Goal: Download file/media: Obtain a digital file from the website

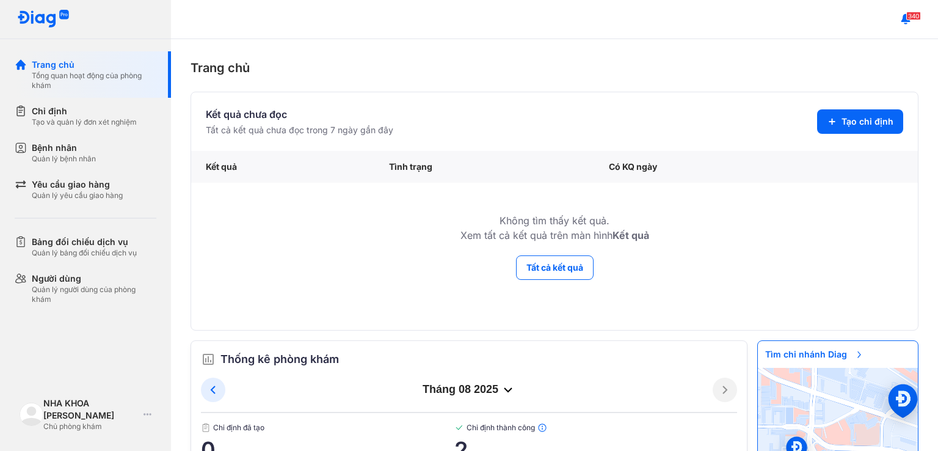
scroll to position [61, 0]
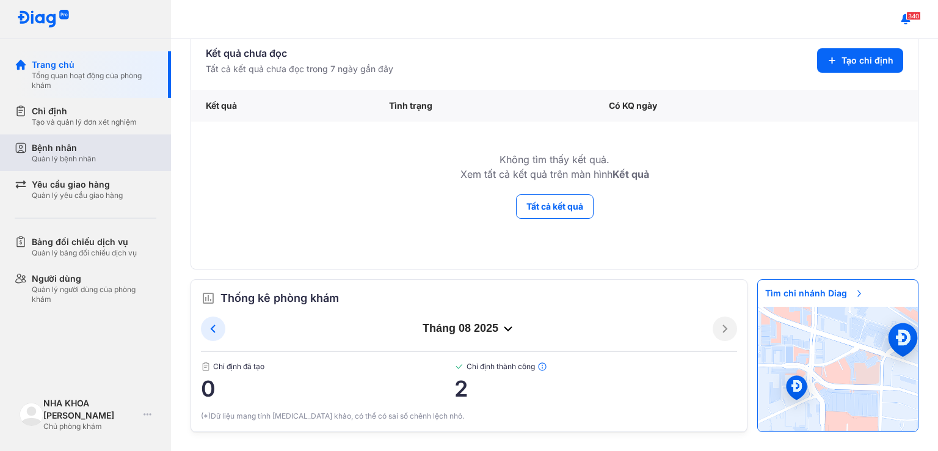
click at [59, 157] on div "Quản lý bệnh nhân" at bounding box center [64, 159] width 64 height 10
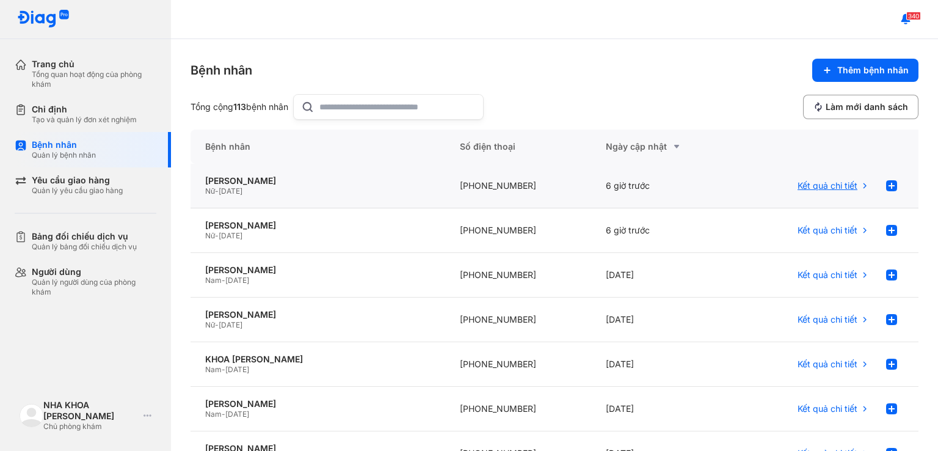
click at [816, 186] on span "Kết quả chi tiết" at bounding box center [828, 185] width 60 height 11
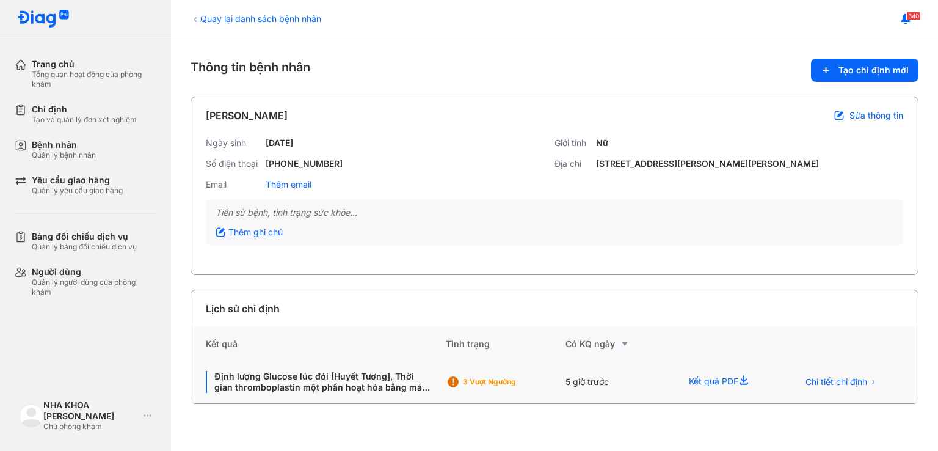
click at [747, 382] on icon at bounding box center [745, 381] width 15 height 15
click at [703, 379] on div "Kết quả PDF" at bounding box center [728, 382] width 109 height 42
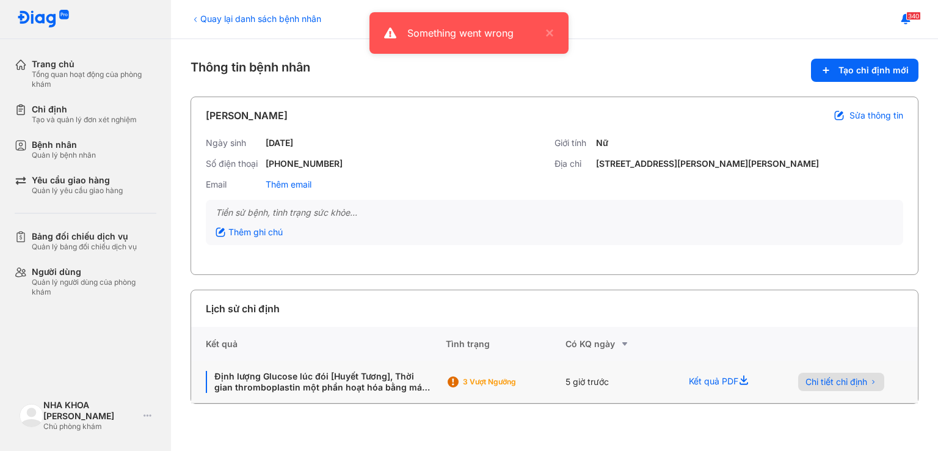
click at [867, 382] on span "Chi tiết chỉ định" at bounding box center [837, 381] width 62 height 11
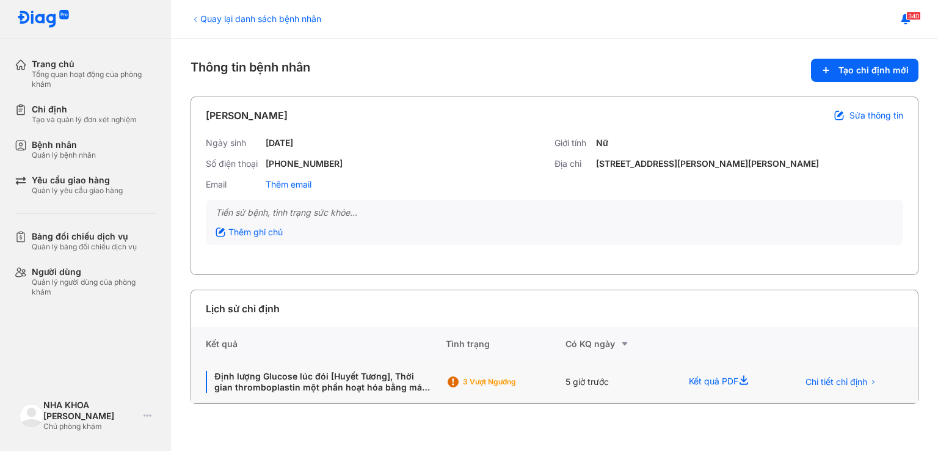
click at [748, 379] on icon at bounding box center [745, 381] width 15 height 15
click at [867, 382] on span "Chi tiết chỉ định" at bounding box center [837, 381] width 62 height 11
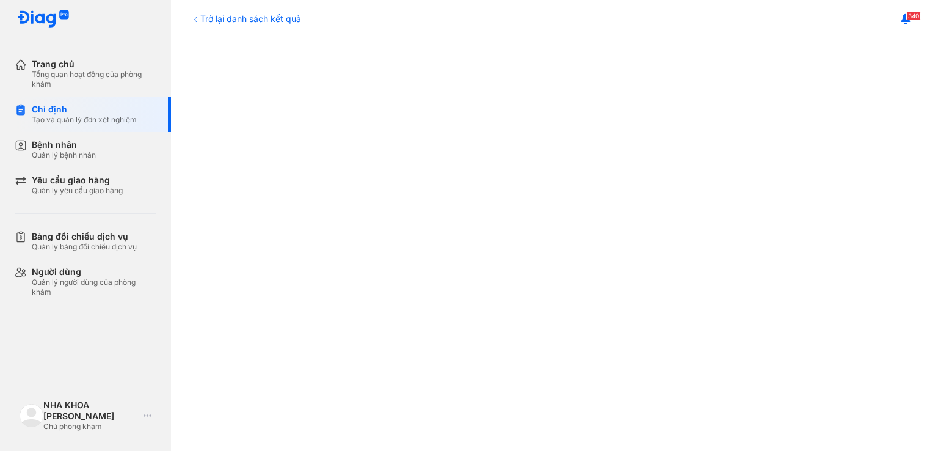
scroll to position [592, 0]
click at [101, 162] on div "Bệnh nhân Quản lý bệnh nhân" at bounding box center [93, 149] width 156 height 35
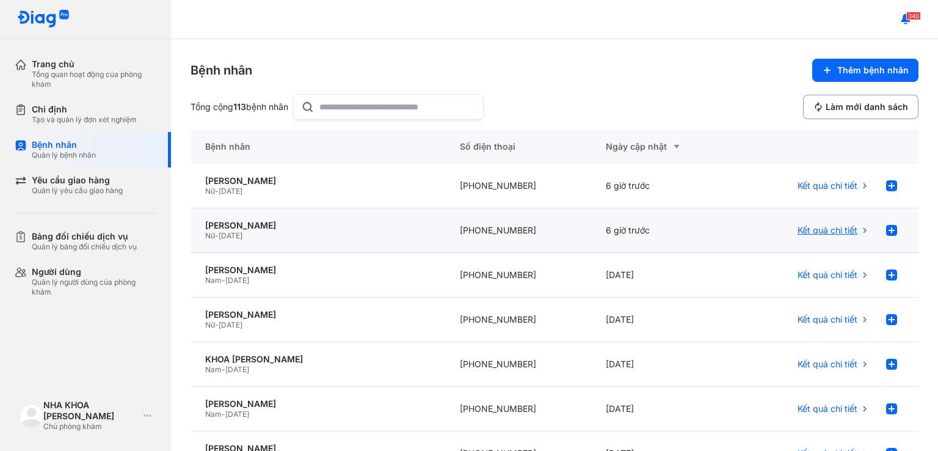
click at [823, 231] on span "Kết quả chi tiết" at bounding box center [828, 230] width 60 height 11
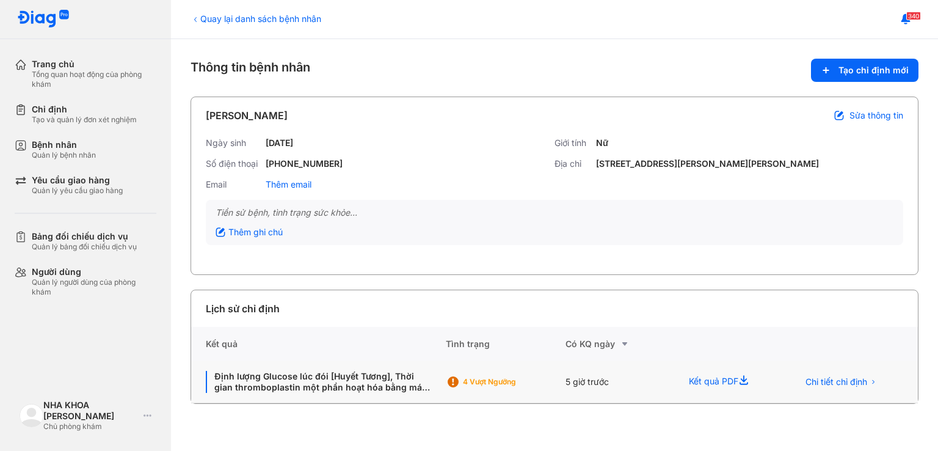
click at [749, 381] on icon at bounding box center [745, 381] width 15 height 15
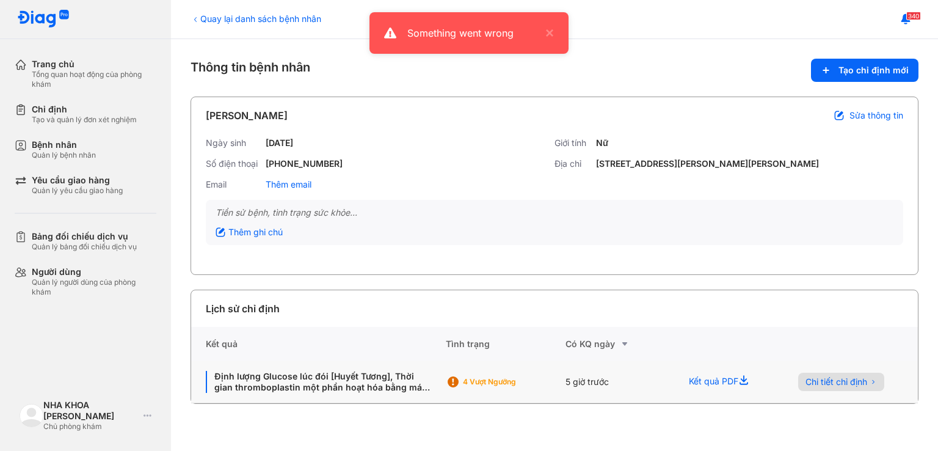
click at [847, 382] on span "Chi tiết chỉ định" at bounding box center [837, 381] width 62 height 11
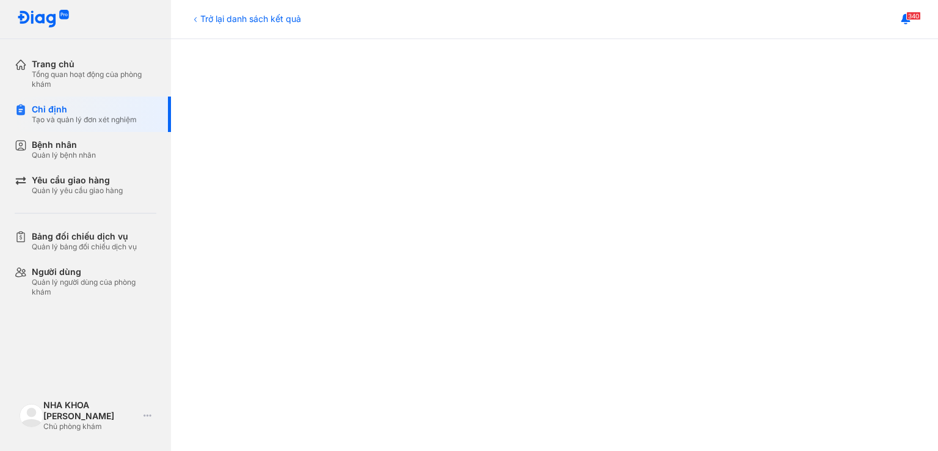
scroll to position [305, 0]
click at [910, 323] on div "Trở lại danh sách kết quả Kết quả chỉ định Tải về kết quả PHẠM THỊ HOA 20/02/19…" at bounding box center [554, 245] width 767 height 412
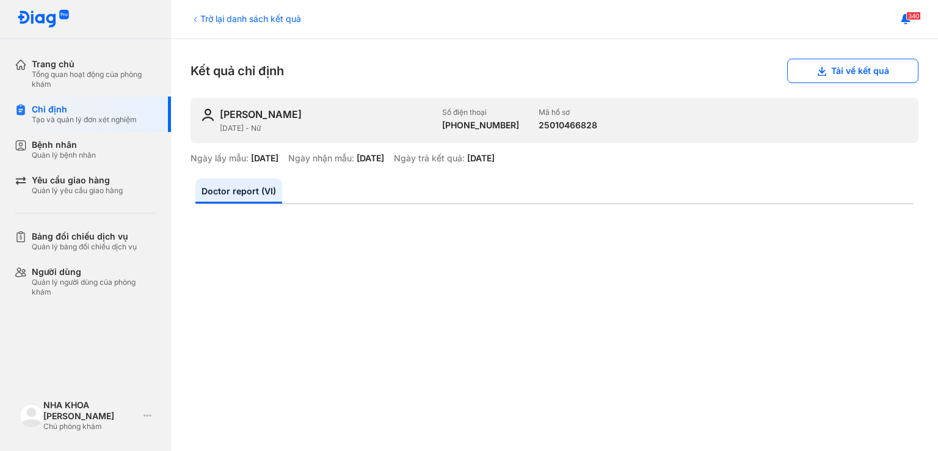
click at [657, 92] on div "Trở lại danh sách kết quả Kết quả chỉ định Tải về kết quả PHẠM THỊ HOA 20/02/19…" at bounding box center [554, 245] width 767 height 412
click at [833, 69] on button "Tải về kết quả" at bounding box center [852, 71] width 131 height 24
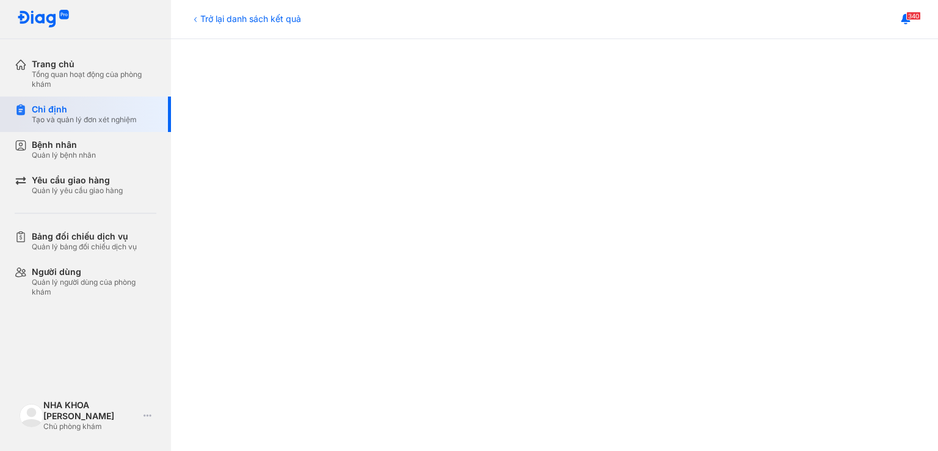
scroll to position [61, 0]
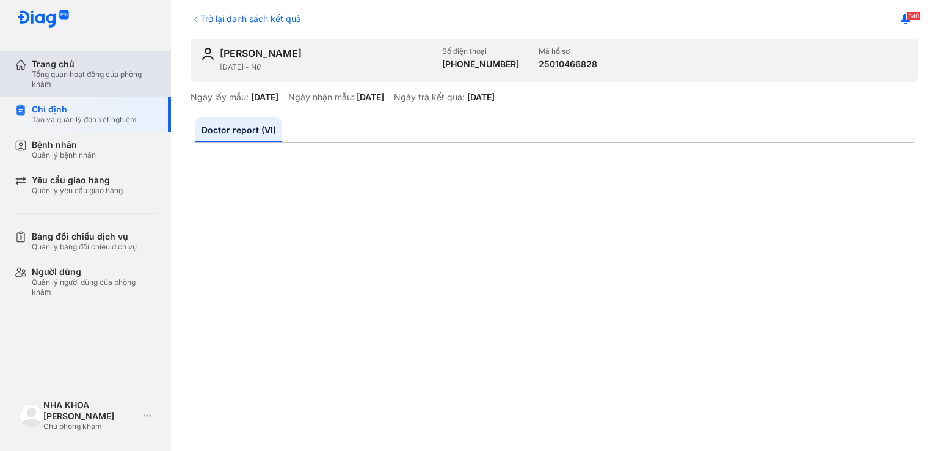
click at [55, 66] on div "Trang chủ" at bounding box center [94, 64] width 125 height 11
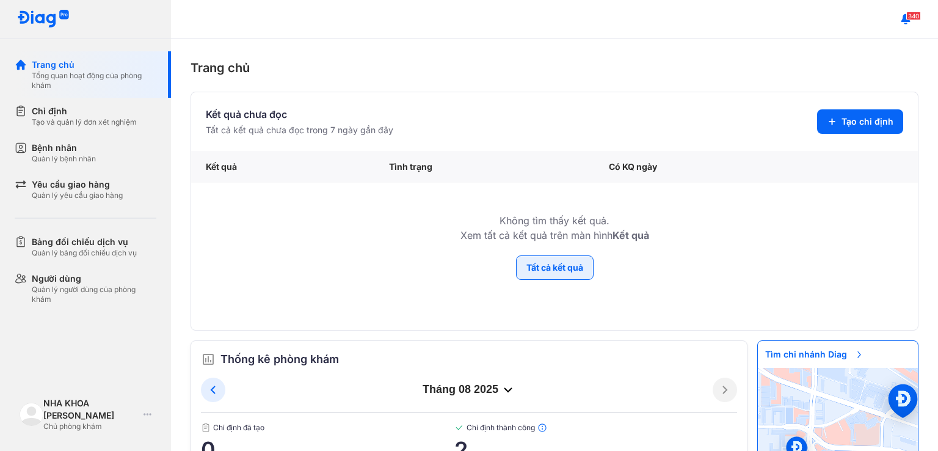
click at [574, 270] on button "Tất cả kết quả" at bounding box center [555, 267] width 78 height 24
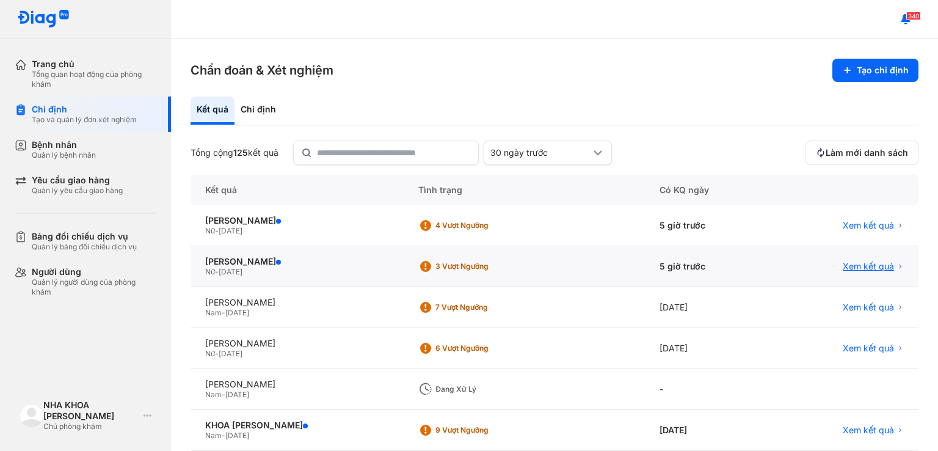
click at [855, 267] on span "Xem kết quả" at bounding box center [868, 266] width 51 height 11
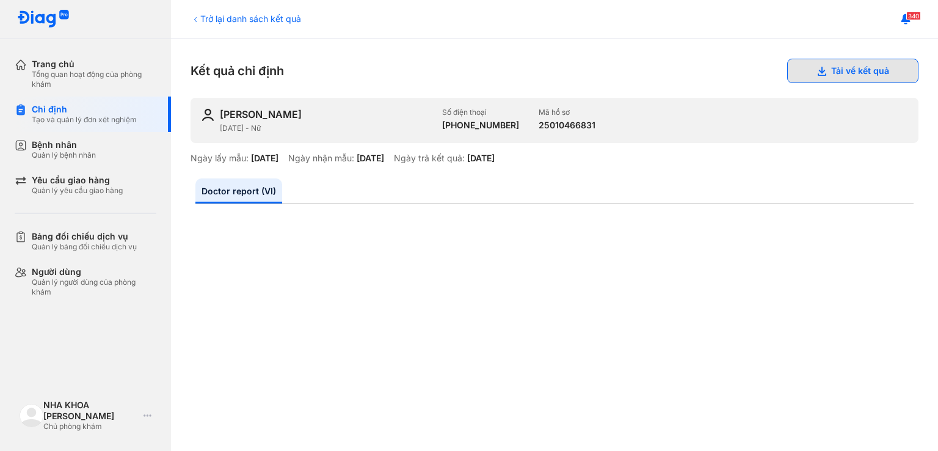
click at [844, 67] on button "Tải về kết quả" at bounding box center [852, 71] width 131 height 24
click at [872, 76] on button "Tải về kết quả" at bounding box center [852, 71] width 131 height 24
click at [811, 65] on button "Tải về kết quả" at bounding box center [852, 71] width 131 height 24
